Goal: Feedback & Contribution: Submit feedback/report problem

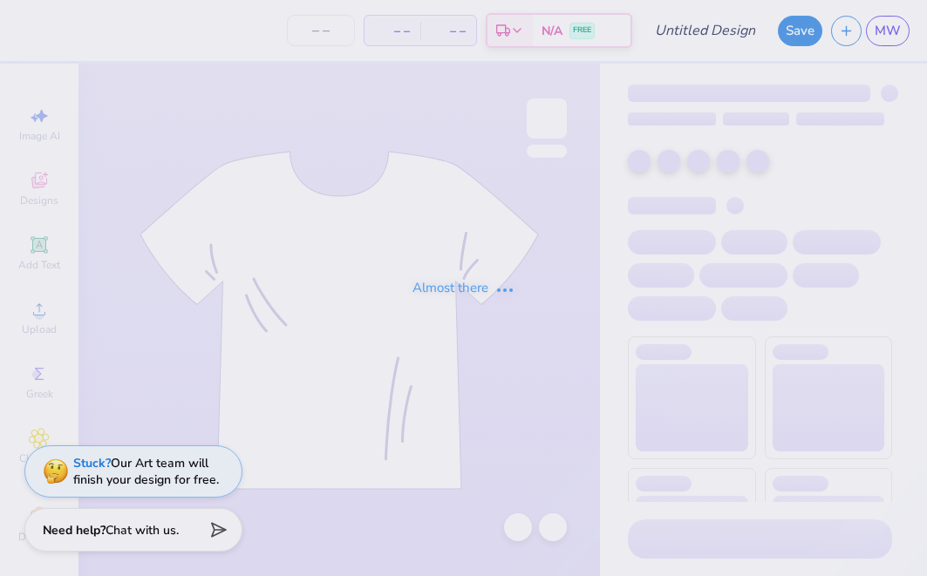
type input "[GEOGRAPHIC_DATA] : [PERSON_NAME]"
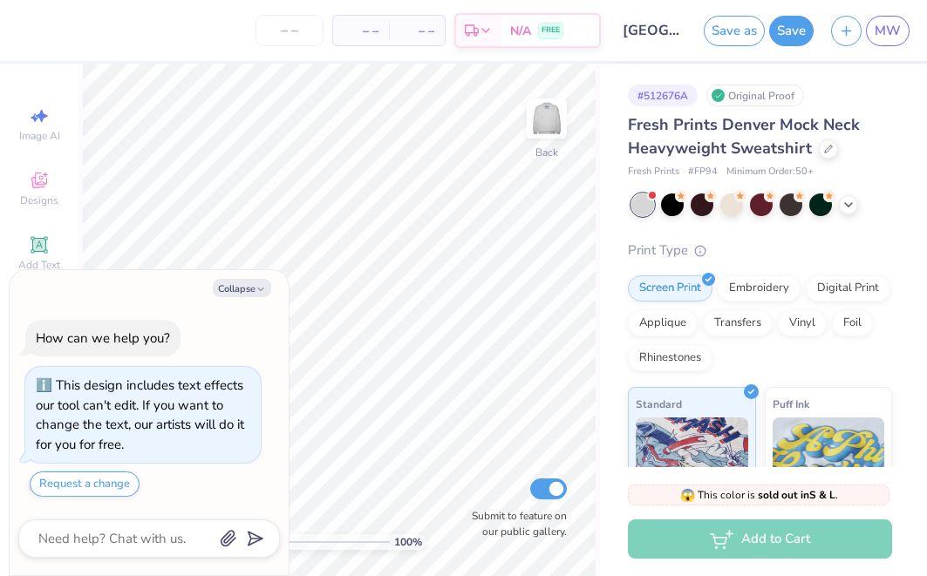
type textarea "x"
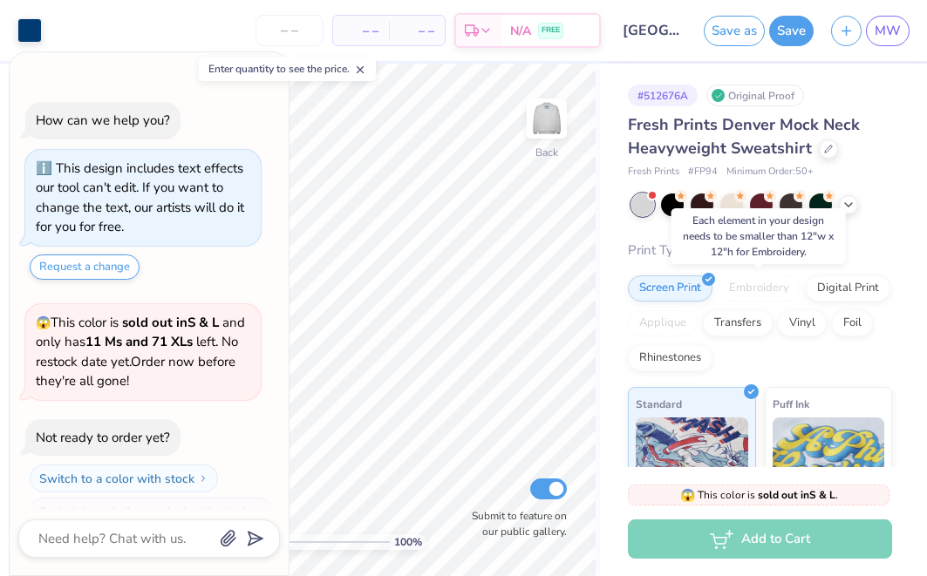
click at [773, 283] on div "Embroidery" at bounding box center [759, 289] width 83 height 26
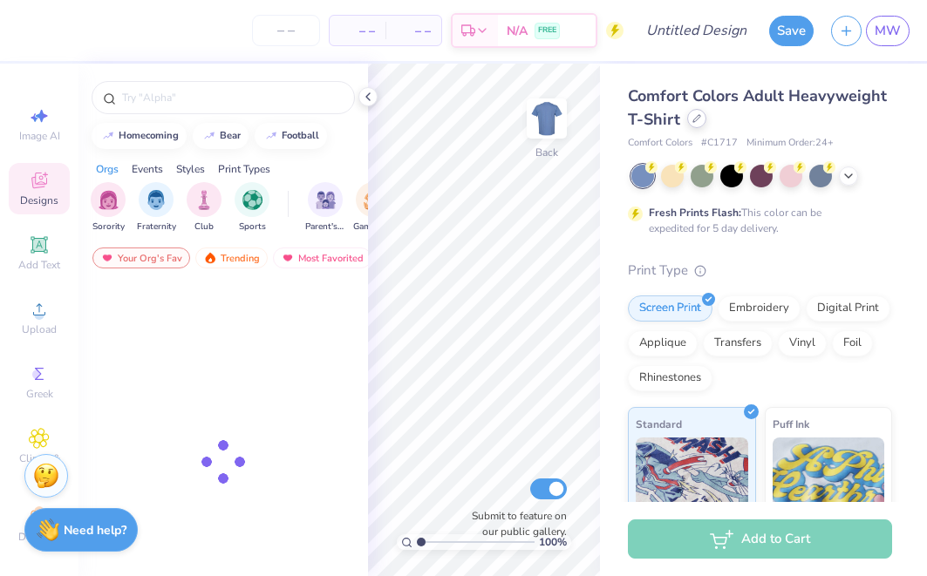
click at [698, 115] on icon at bounding box center [696, 118] width 9 height 9
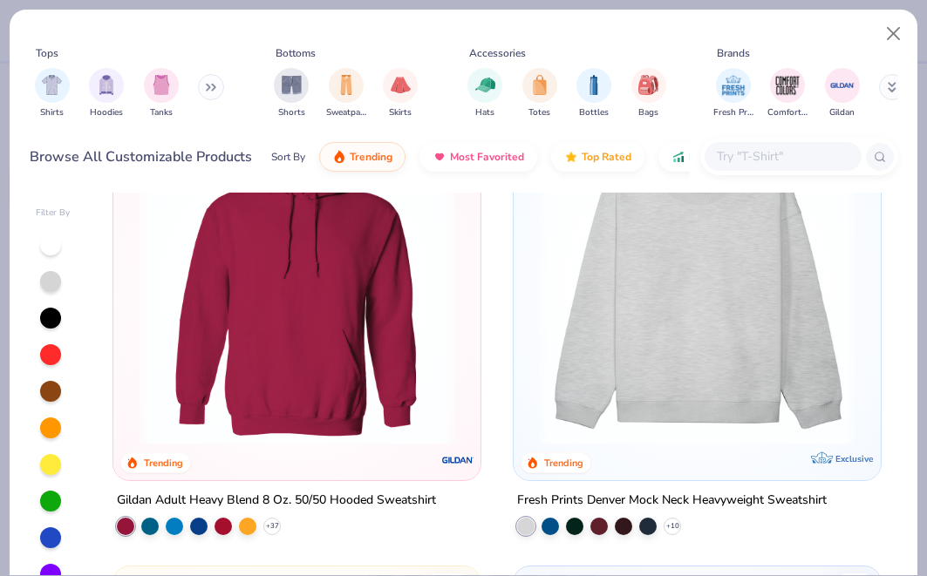
scroll to position [137, 0]
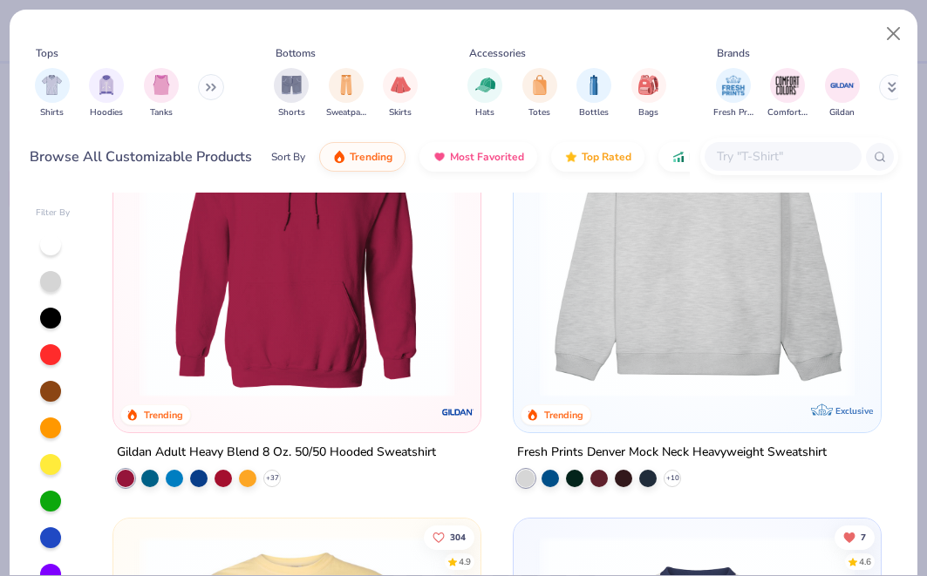
click at [641, 255] on img at bounding box center [697, 240] width 332 height 315
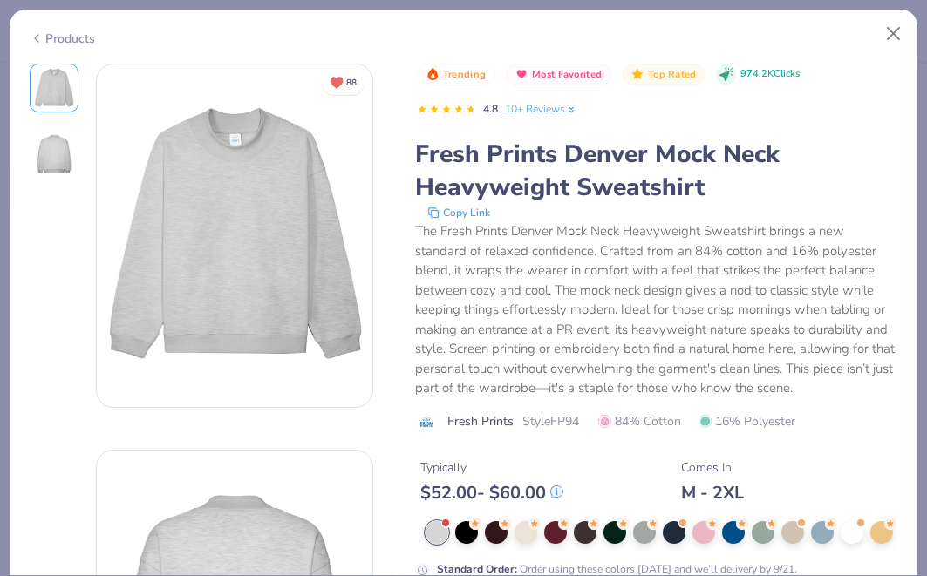
scroll to position [100, 0]
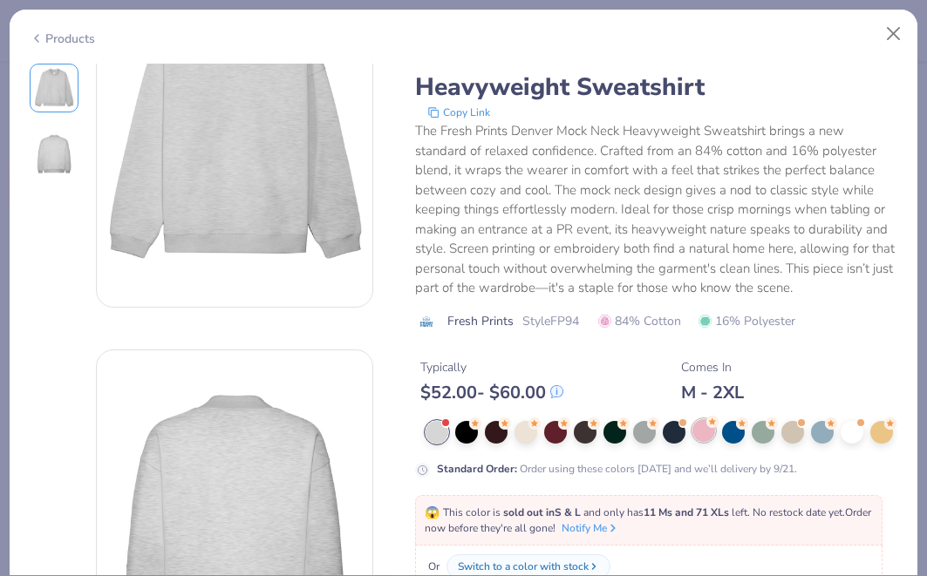
click at [702, 430] on div at bounding box center [703, 430] width 23 height 23
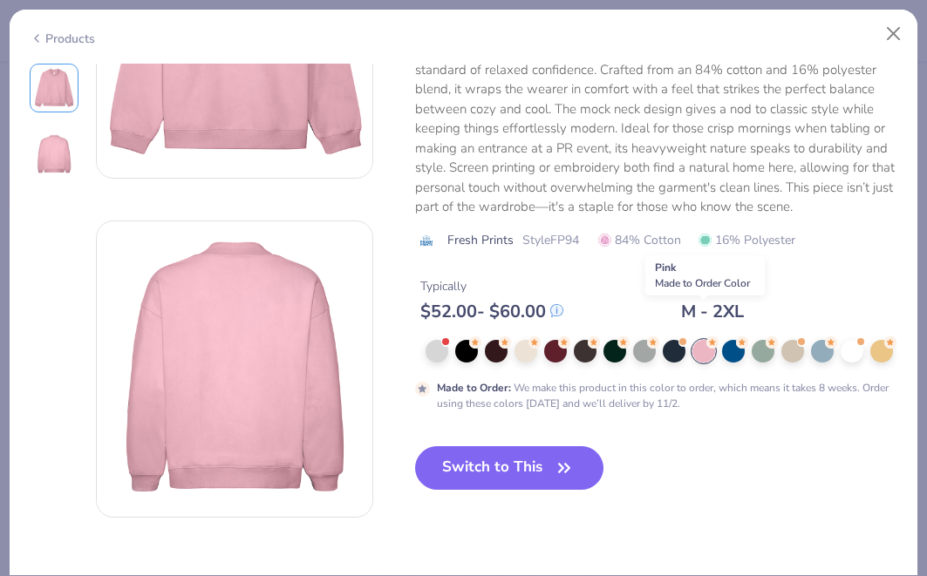
scroll to position [266, 0]
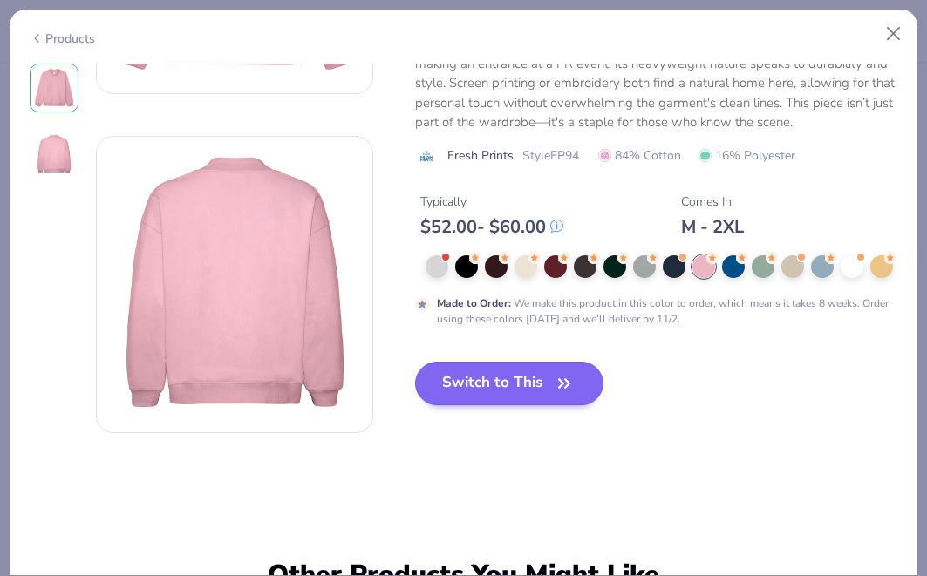
click at [535, 384] on button "Switch to This" at bounding box center [509, 384] width 189 height 44
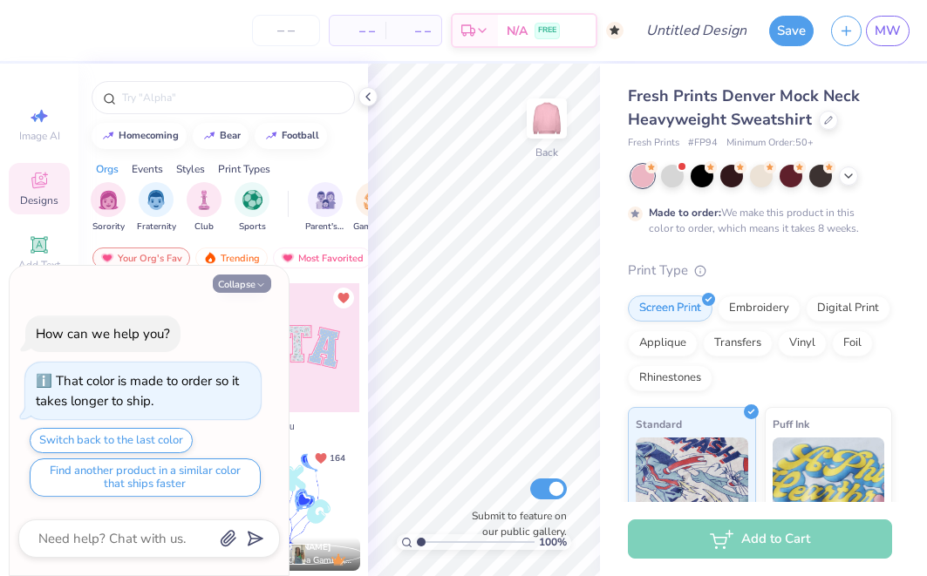
click at [243, 288] on button "Collapse" at bounding box center [242, 284] width 58 height 18
type textarea "x"
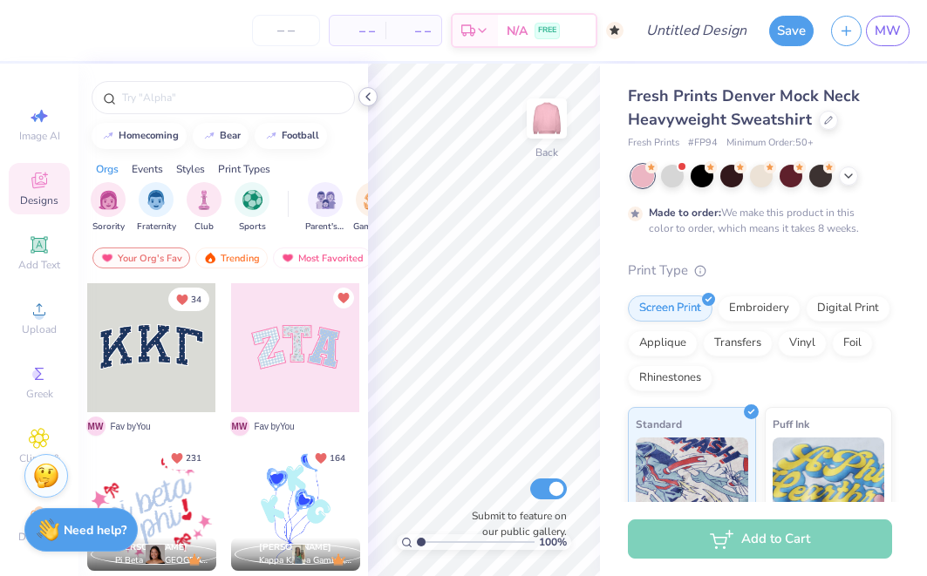
click at [369, 92] on icon at bounding box center [368, 97] width 14 height 14
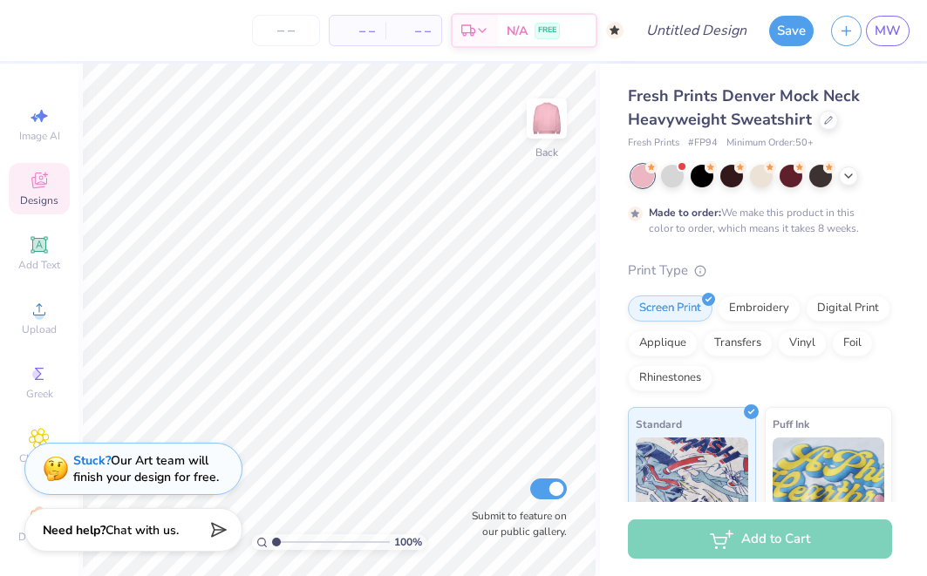
click at [174, 463] on div "Stuck? Our Art team will finish your design for free." at bounding box center [146, 469] width 146 height 33
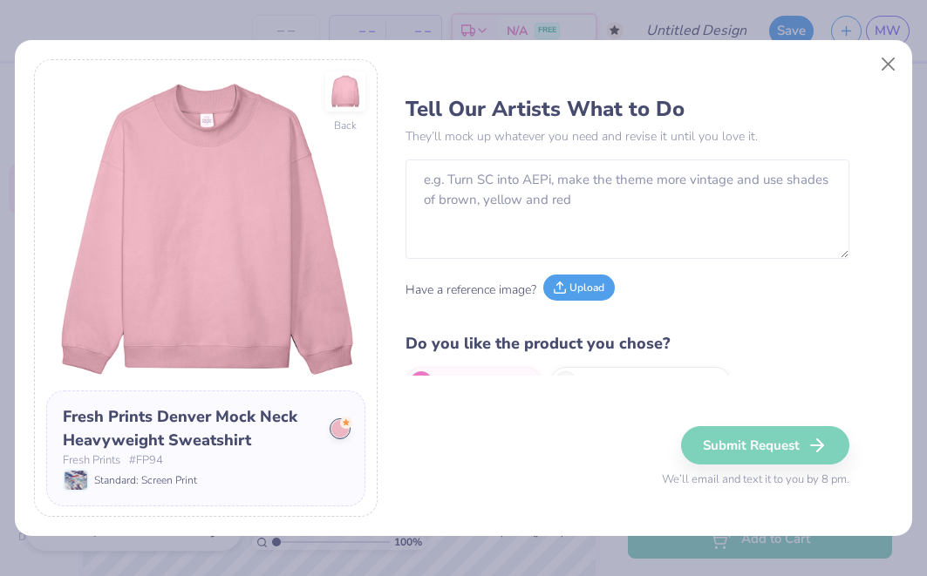
click at [573, 291] on button "Upload" at bounding box center [579, 288] width 72 height 26
click at [801, 4] on div "Back Fresh Prints Denver Mock Neck Heavyweight Sweatshirt Fresh Prints # FP94 S…" at bounding box center [463, 288] width 927 height 576
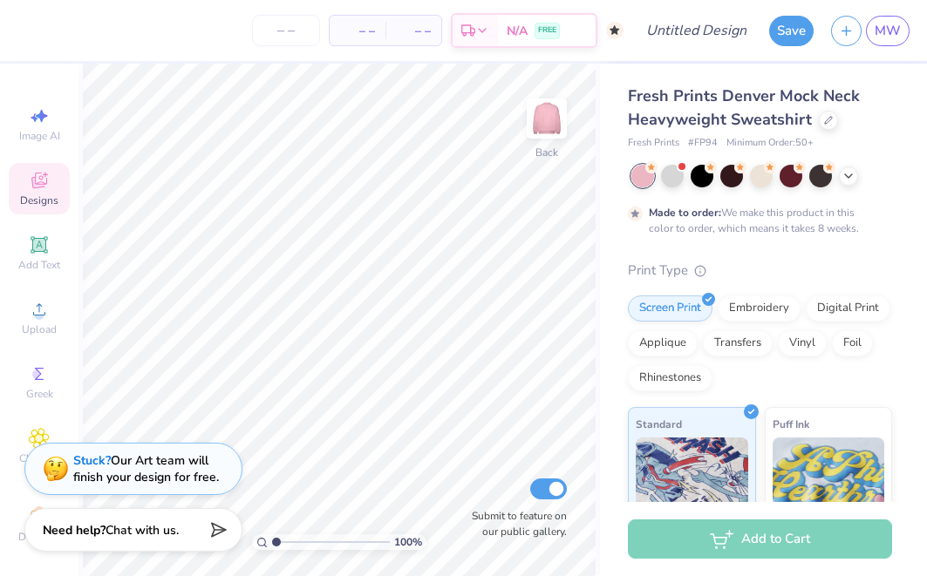
click at [115, 478] on div "Stuck? Our Art team will finish your design for free." at bounding box center [146, 469] width 146 height 33
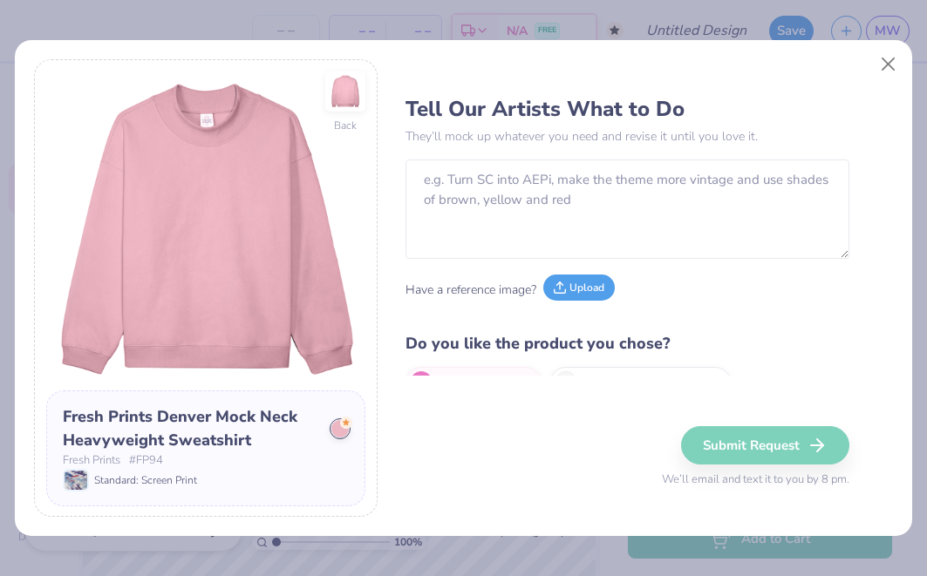
click at [597, 284] on button "Upload" at bounding box center [579, 288] width 72 height 26
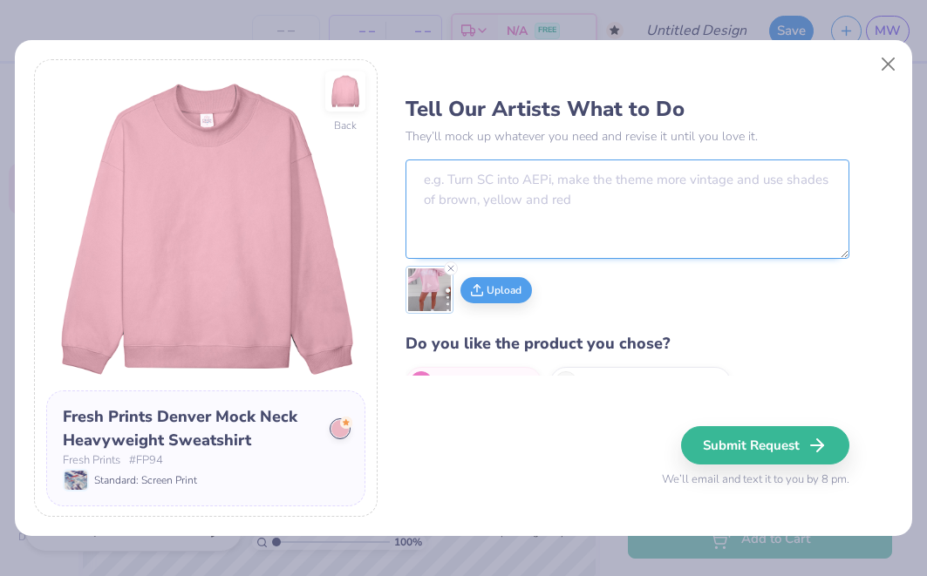
click at [596, 208] on textarea at bounding box center [626, 209] width 443 height 99
click at [446, 186] on textarea "Mkae this but the fabric in between" at bounding box center [626, 209] width 443 height 99
click at [648, 185] on textarea "Make this but the fabric in between" at bounding box center [626, 209] width 443 height 99
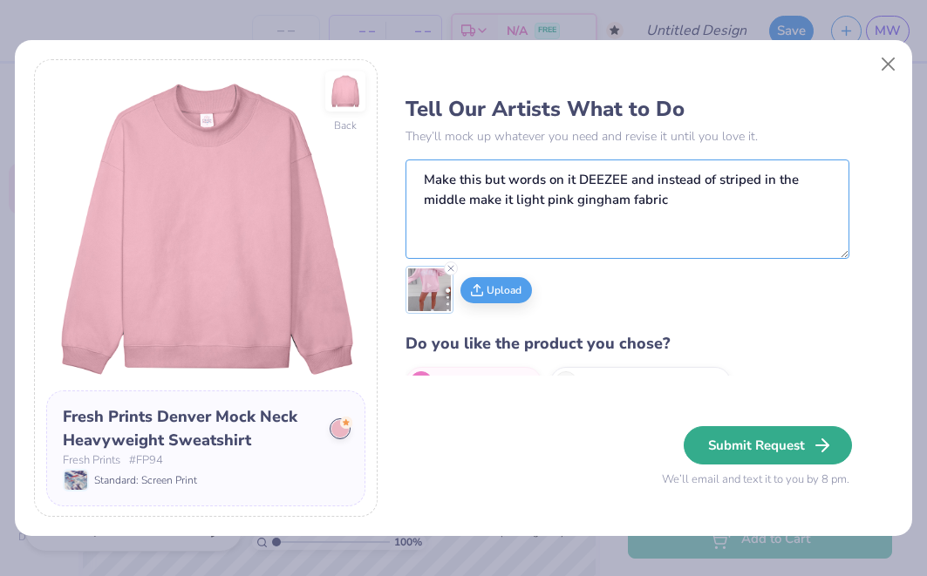
type textarea "Make this but words on it DEEZEE and instead of striped in the middle make it l…"
click at [773, 444] on button "Submit Request" at bounding box center [768, 445] width 168 height 38
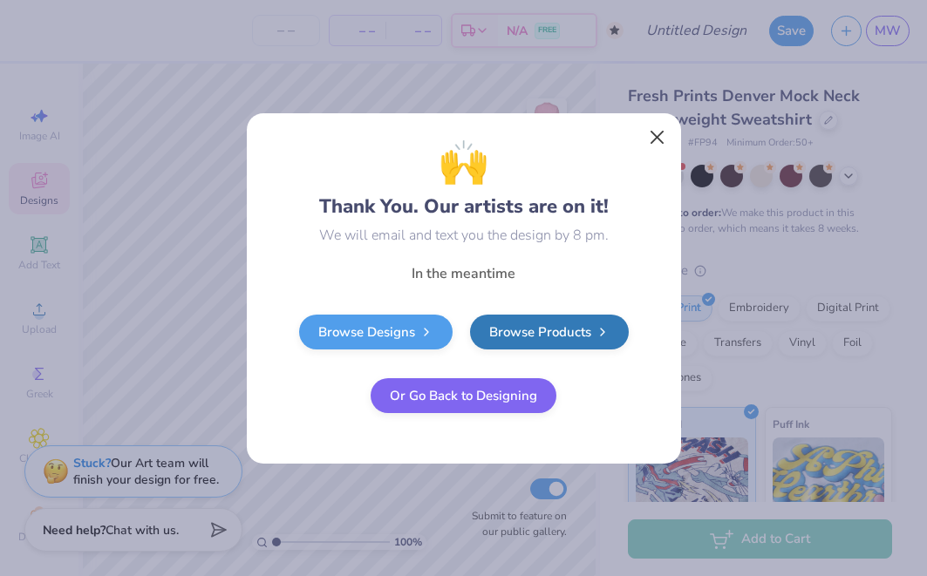
click at [657, 135] on button "Close" at bounding box center [656, 136] width 33 height 33
